Goal: Use online tool/utility

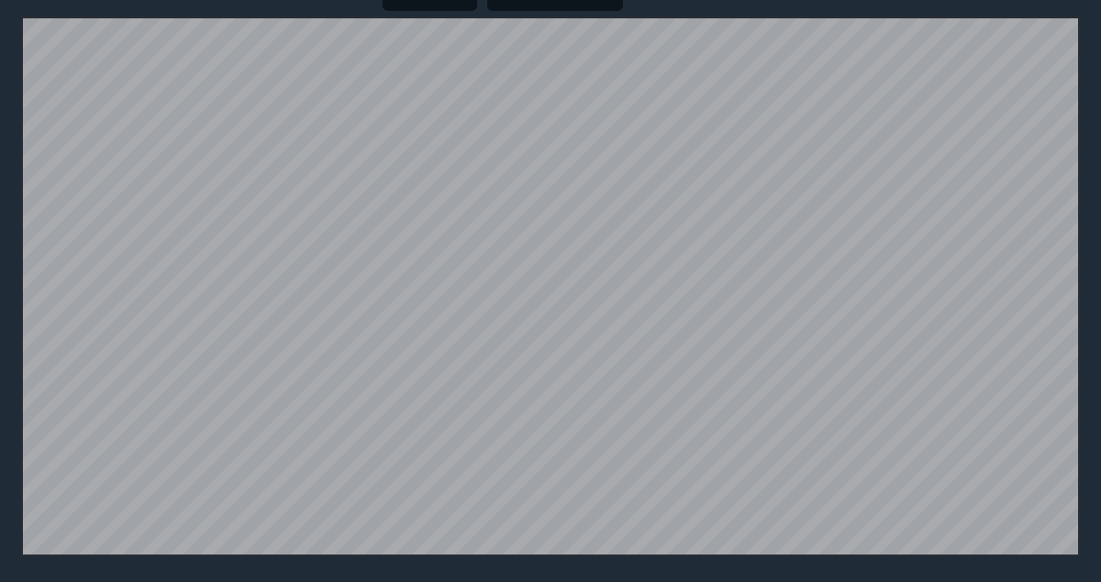
scroll to position [384, 0]
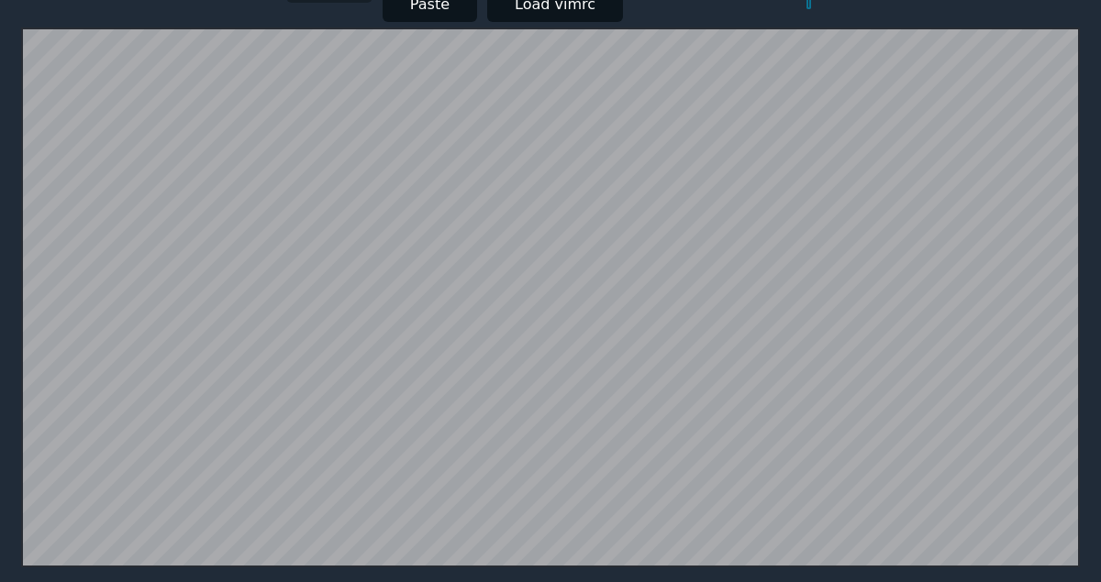
scroll to position [358, 0]
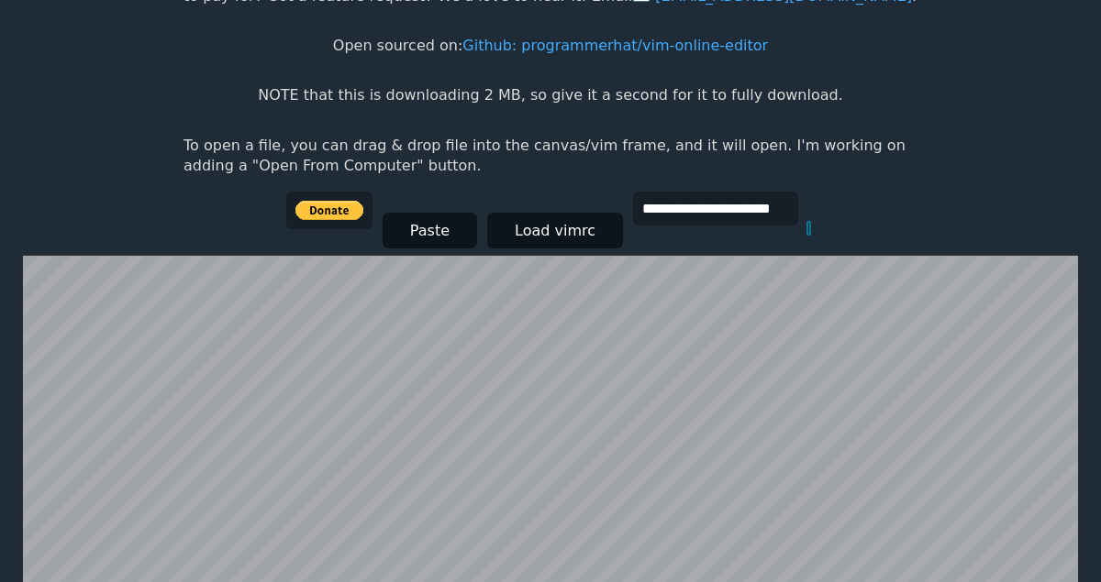
scroll to position [358, 0]
